Goal: Task Accomplishment & Management: Manage account settings

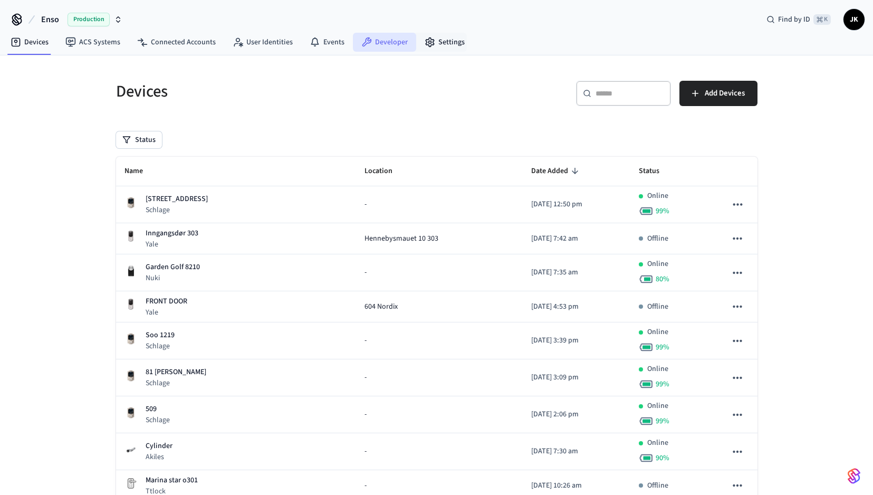
click at [388, 41] on link "Developer" at bounding box center [384, 42] width 63 height 19
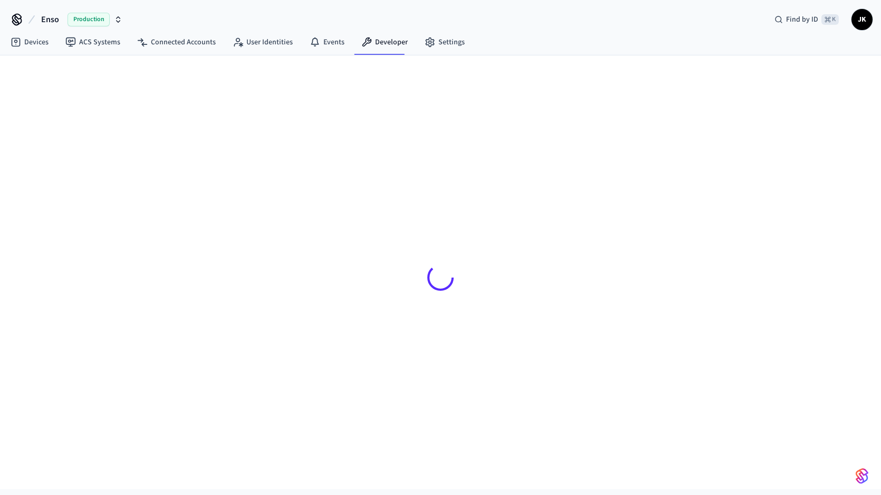
click at [112, 22] on div "Production" at bounding box center [95, 20] width 55 height 14
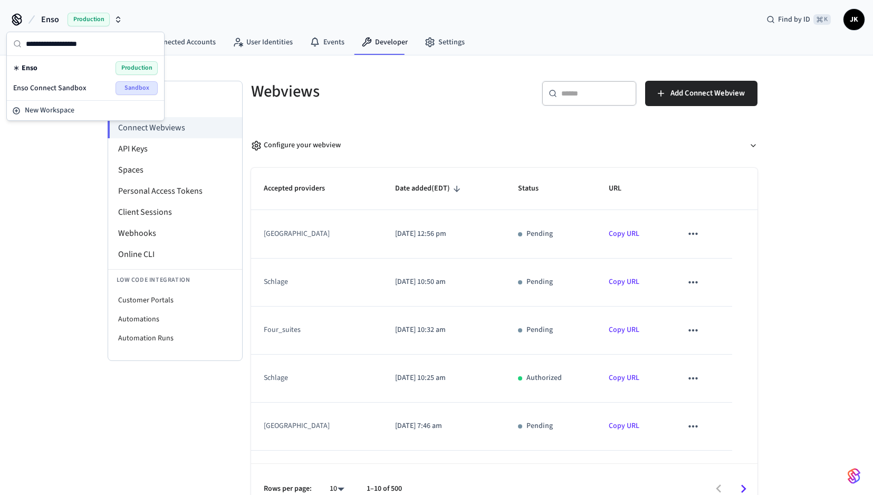
click at [71, 84] on span "Enso Connect Sandbox" at bounding box center [49, 88] width 73 height 11
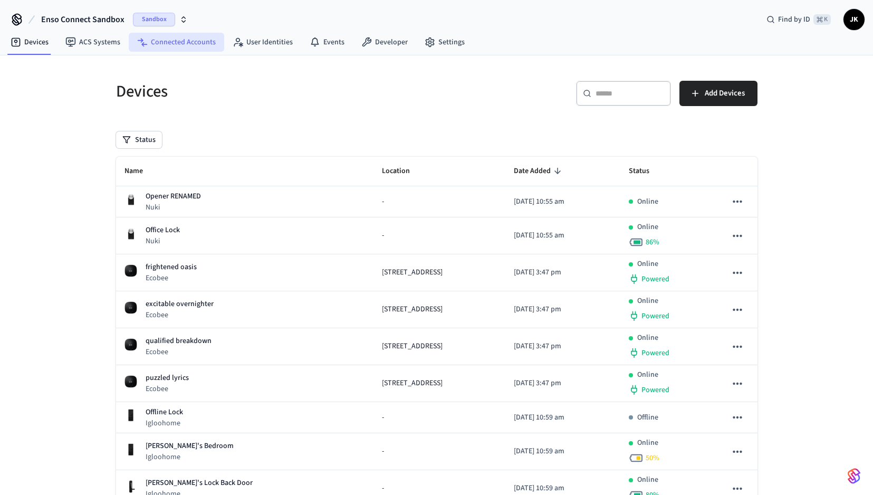
click at [174, 44] on link "Connected Accounts" at bounding box center [177, 42] width 96 height 19
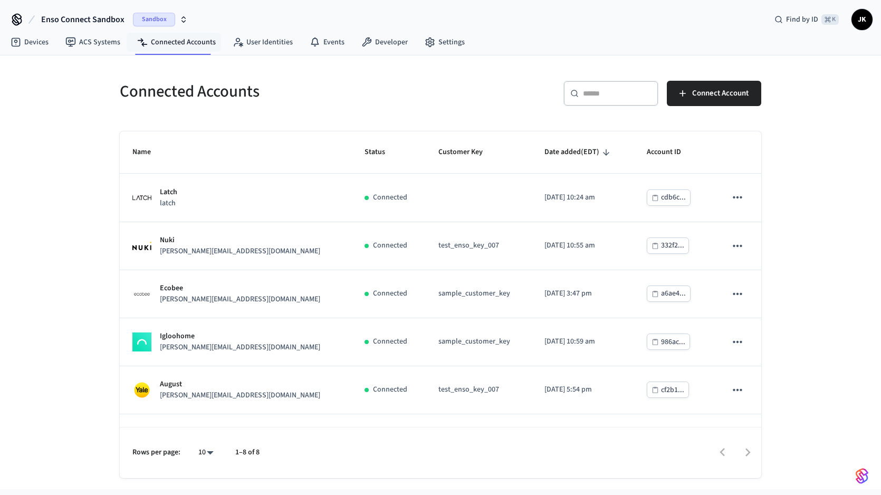
click at [168, 17] on span "Sandbox" at bounding box center [154, 20] width 42 height 14
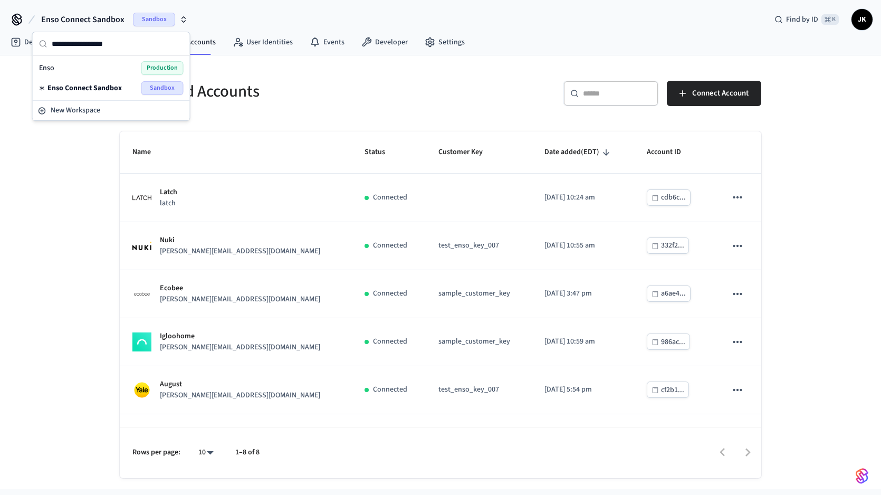
click at [131, 65] on div "Enso Production" at bounding box center [111, 68] width 145 height 14
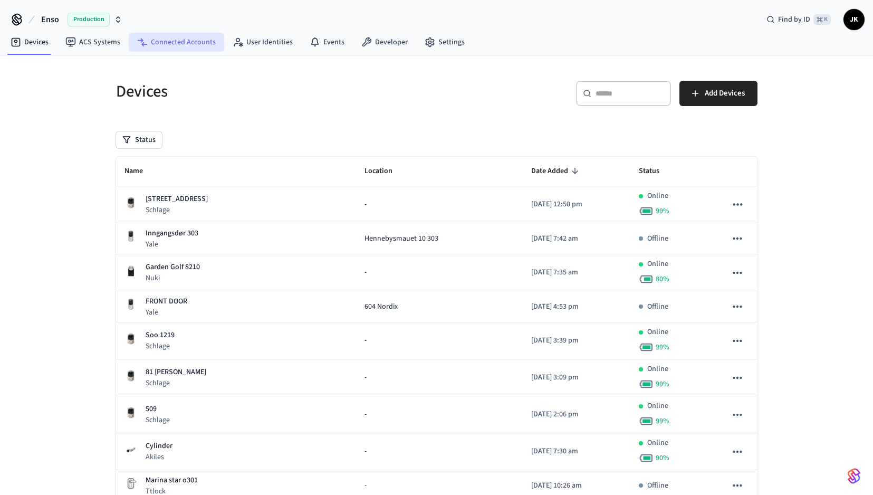
click at [200, 38] on link "Connected Accounts" at bounding box center [177, 42] width 96 height 19
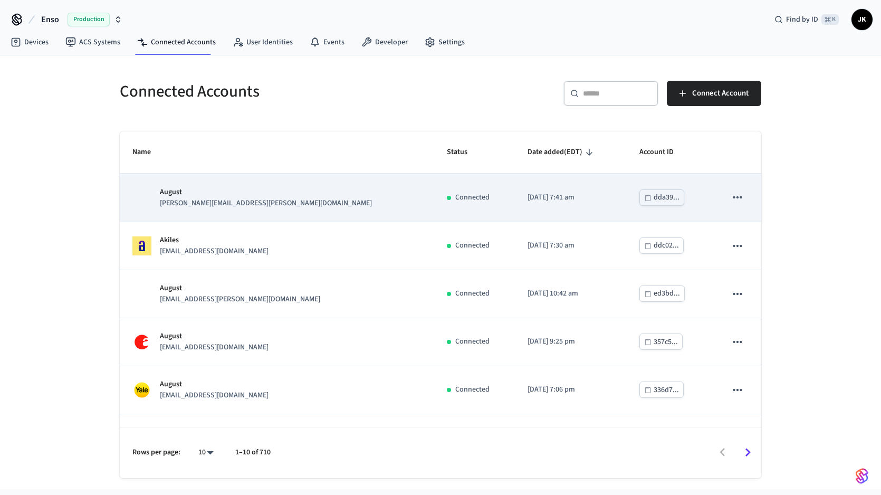
click at [284, 213] on td "[PERSON_NAME] [PERSON_NAME][EMAIL_ADDRESS][PERSON_NAME][DOMAIN_NAME]" at bounding box center [277, 198] width 315 height 48
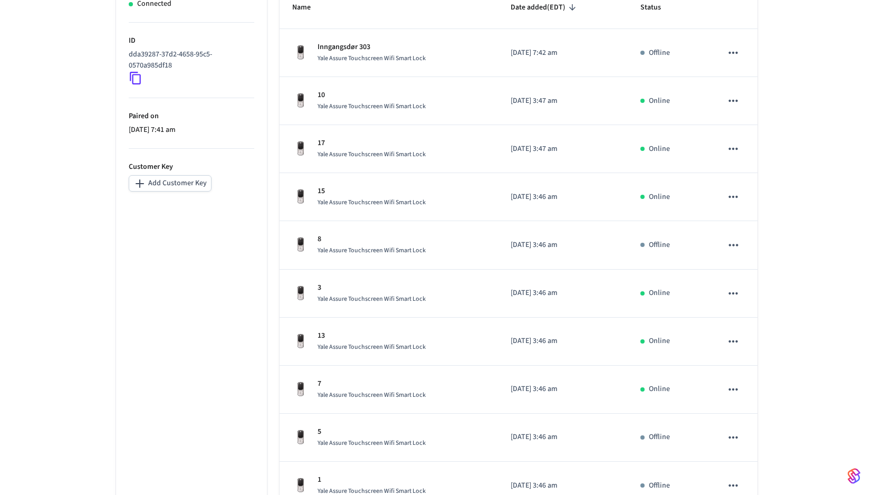
scroll to position [240, 0]
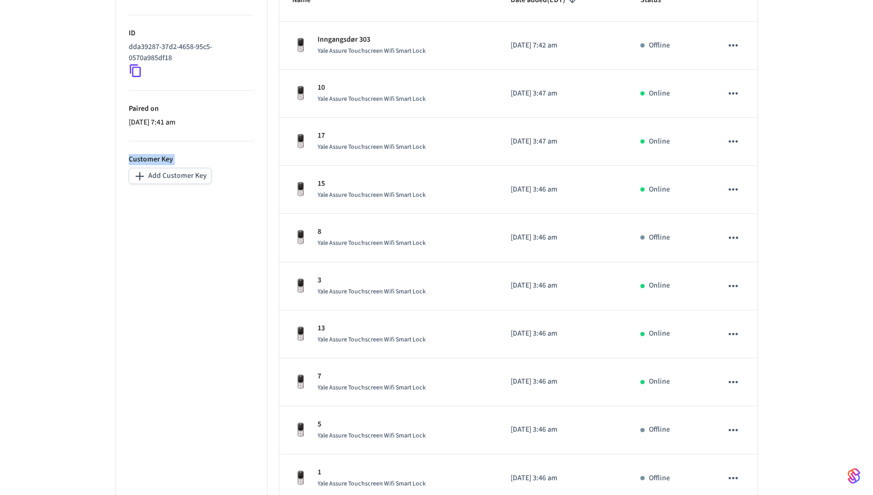
drag, startPoint x: 130, startPoint y: 136, endPoint x: 224, endPoint y: 170, distance: 100.5
click at [224, 170] on ul "Status Connected ID dda39287-37d2-4658-95c5-0570a985df18 Paired on [DATE] 7:41 …" at bounding box center [191, 259] width 151 height 589
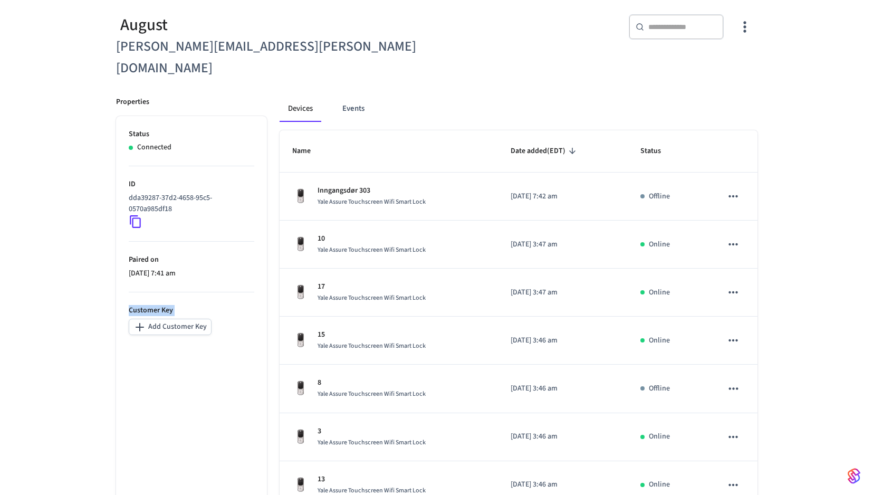
scroll to position [96, 0]
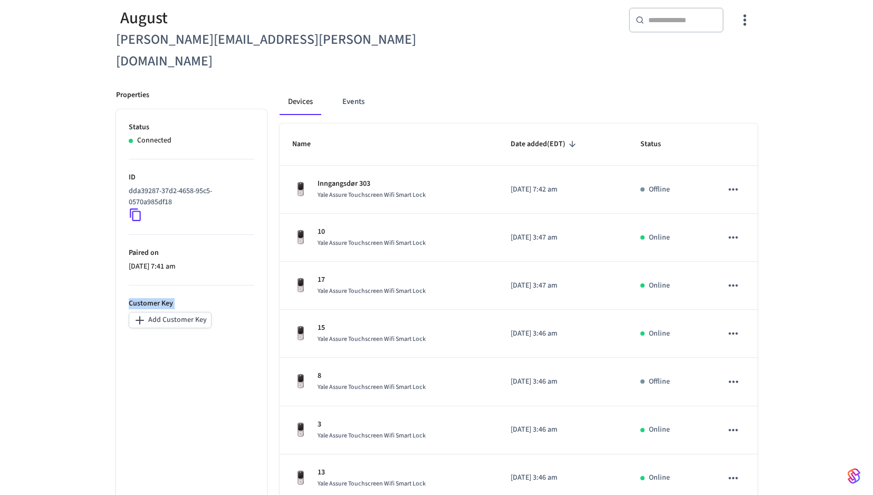
click at [186, 312] on button "Add Customer Key" at bounding box center [170, 320] width 83 height 16
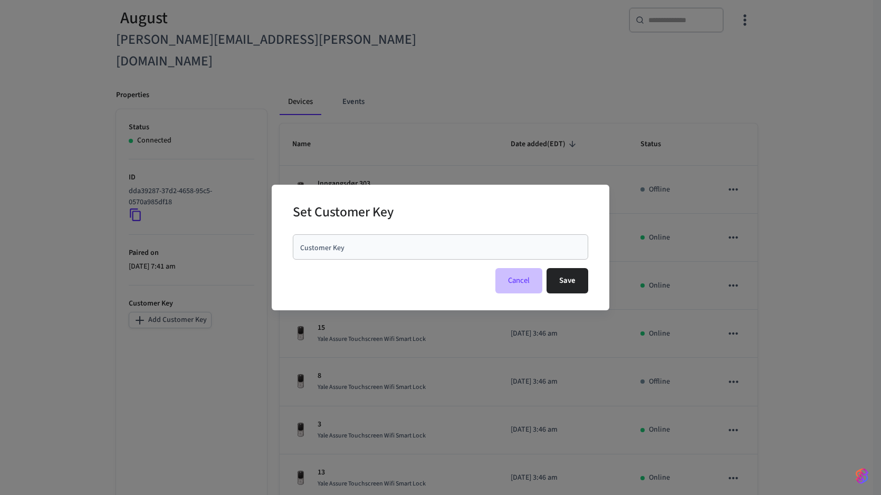
click at [511, 282] on button "Cancel" at bounding box center [519, 280] width 47 height 25
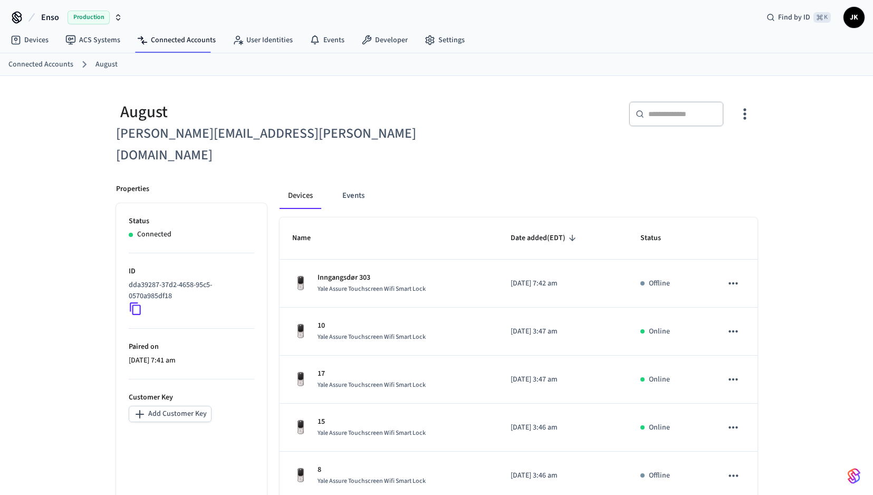
scroll to position [2, 0]
